Goal: Contribute content: Add original content to the website for others to see

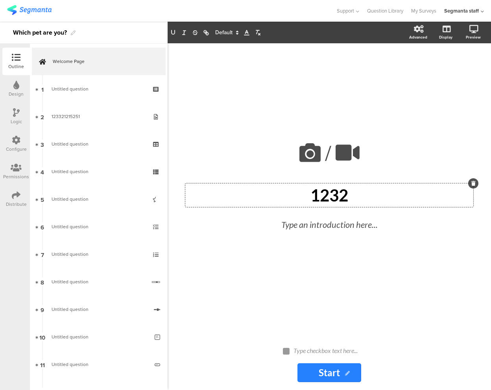
click at [325, 372] on input "Start" at bounding box center [329, 372] width 64 height 19
click at [422, 310] on div "/ 1232 1232 Type an introduction here..." at bounding box center [329, 188] width 308 height 291
click at [339, 357] on div "Type checkbox text here..." at bounding box center [332, 351] width 83 height 13
click at [335, 349] on p at bounding box center [332, 350] width 79 height 7
click at [267, 306] on div "/ 1232 1232 Type an introduction here..." at bounding box center [329, 188] width 308 height 291
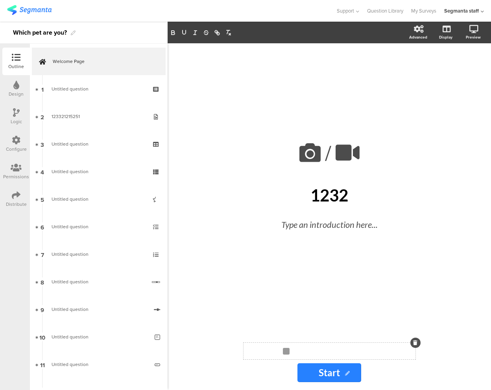
click at [305, 350] on div "Type checkbox text here..." at bounding box center [332, 351] width 83 height 13
click at [300, 289] on div "/ 1232 1232 Type an introduction here..." at bounding box center [329, 188] width 308 height 291
click at [329, 190] on div "1232 1232" at bounding box center [329, 195] width 288 height 24
click at [333, 229] on div "Type an introduction here..." at bounding box center [329, 226] width 272 height 21
drag, startPoint x: 336, startPoint y: 278, endPoint x: 415, endPoint y: 162, distance: 141.2
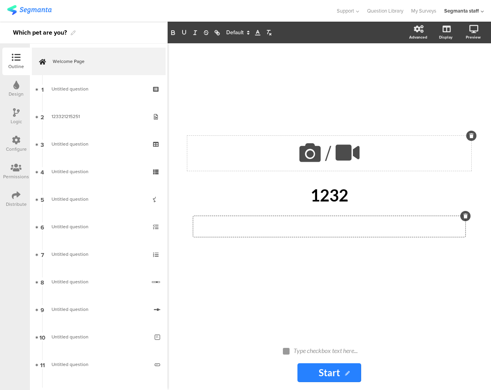
click at [336, 278] on div "/ 1232 1232 Type an introduction here..." at bounding box center [329, 188] width 308 height 291
click at [429, 296] on div "/ 1232 1232 Type an introduction here..." at bounding box center [329, 188] width 308 height 291
